Goal: Task Accomplishment & Management: Manage account settings

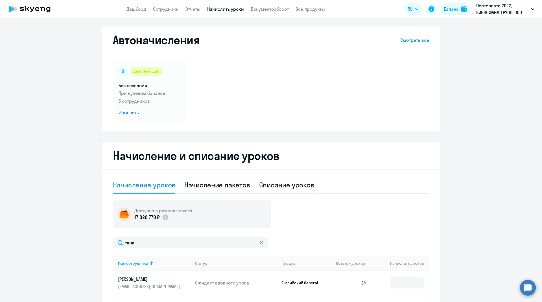
select select "10"
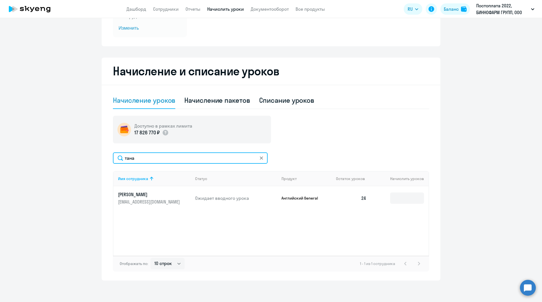
drag, startPoint x: 164, startPoint y: 157, endPoint x: 78, endPoint y: 157, distance: 86.0
click at [78, 157] on ng-component "Автоначисления Смотреть все действующий Без названия При нулевом балансе 5 сотр…" at bounding box center [271, 111] width 542 height 338
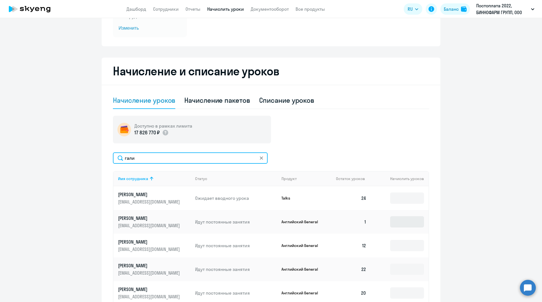
type input "гали"
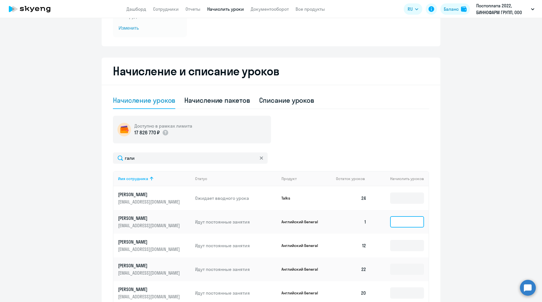
click at [391, 221] on input at bounding box center [407, 221] width 34 height 11
click at [145, 215] on p "[PERSON_NAME]" at bounding box center [149, 218] width 63 height 6
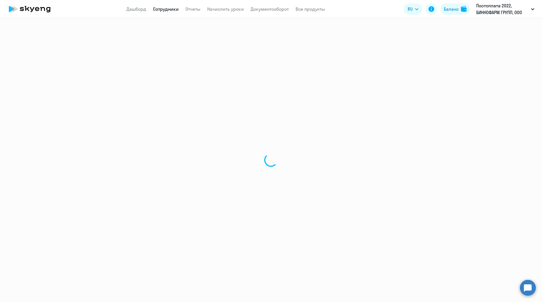
select select "english"
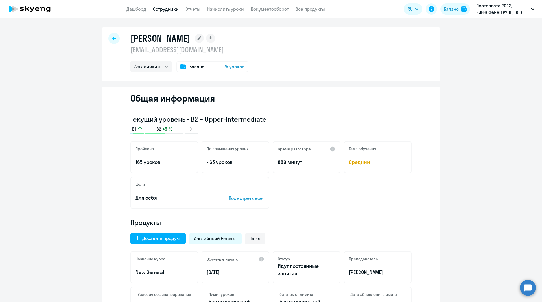
click at [227, 67] on span "25 уроков" at bounding box center [233, 66] width 21 height 7
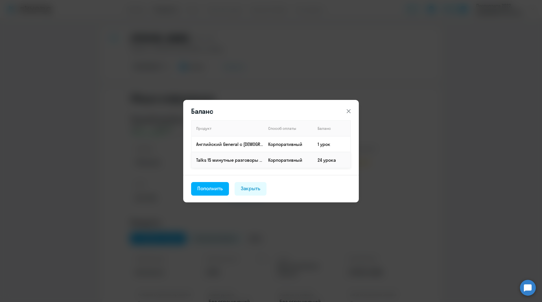
click at [320, 160] on td "24 урока" at bounding box center [332, 160] width 38 height 16
click at [218, 188] on div "Пополнить" at bounding box center [209, 188] width 25 height 7
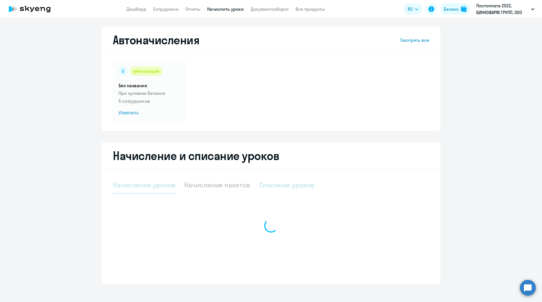
select select "10"
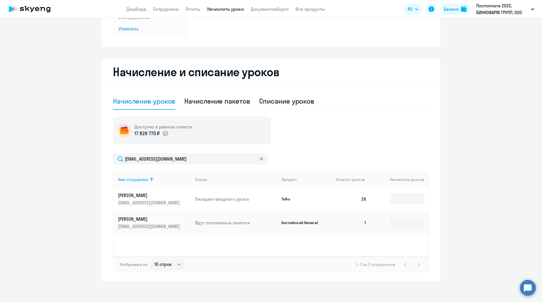
scroll to position [86, 0]
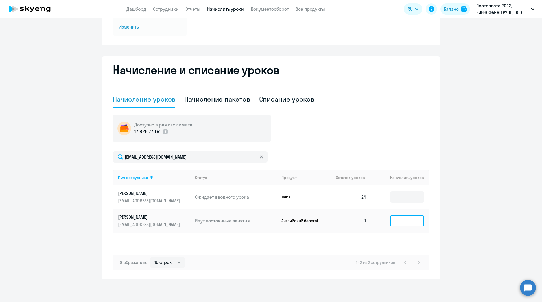
click at [398, 216] on input at bounding box center [407, 220] width 34 height 11
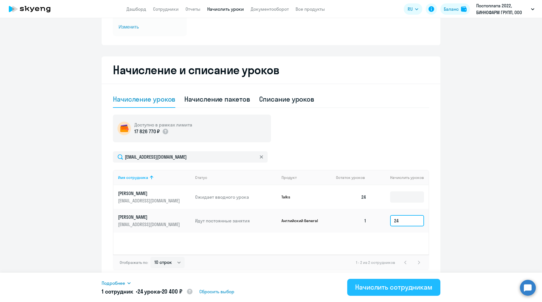
type input "24"
click at [388, 285] on div "Начислить сотрудникам" at bounding box center [393, 286] width 77 height 9
